Goal: Information Seeking & Learning: Learn about a topic

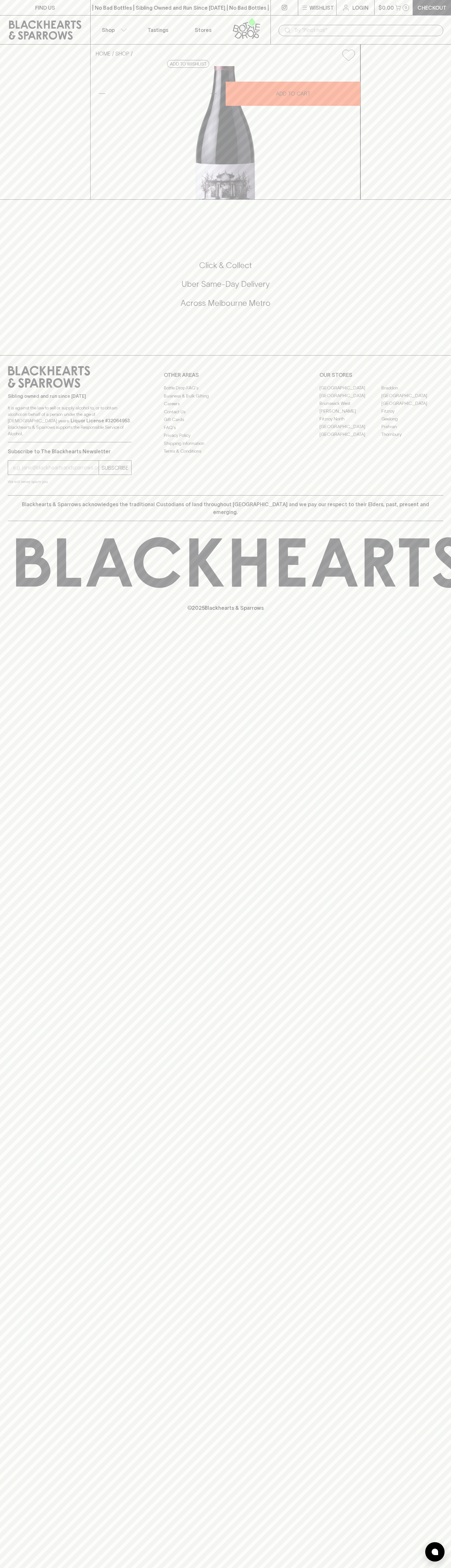
click at [437, 1326] on div "FIND US | No Bad Bottles | Sibling Owned and Run Since [DATE] | No Bad Bottles …" at bounding box center [226, 784] width 451 height 1568
click at [357, 1568] on html "FIND US | No Bad Bottles | Sibling Owned and Run Since [DATE] | No Bad Bottles …" at bounding box center [226, 784] width 451 height 1568
click at [31, 1167] on div "FIND US | No Bad Bottles | Sibling Owned and Run Since [DATE] | No Bad Bottles …" at bounding box center [226, 784] width 451 height 1568
